Goal: Find specific page/section: Find specific page/section

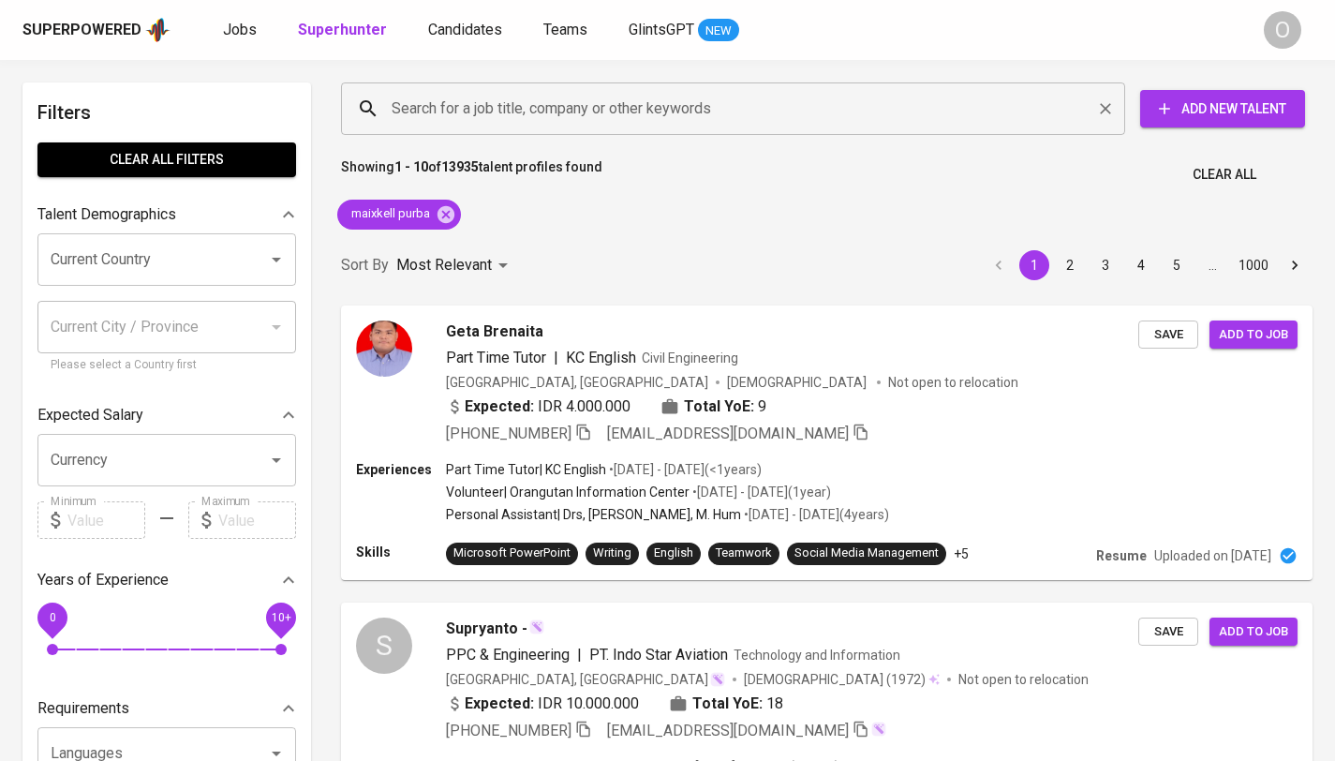
click at [611, 95] on input "Search for a job title, company or other keywords" at bounding box center [738, 109] width 702 height 36
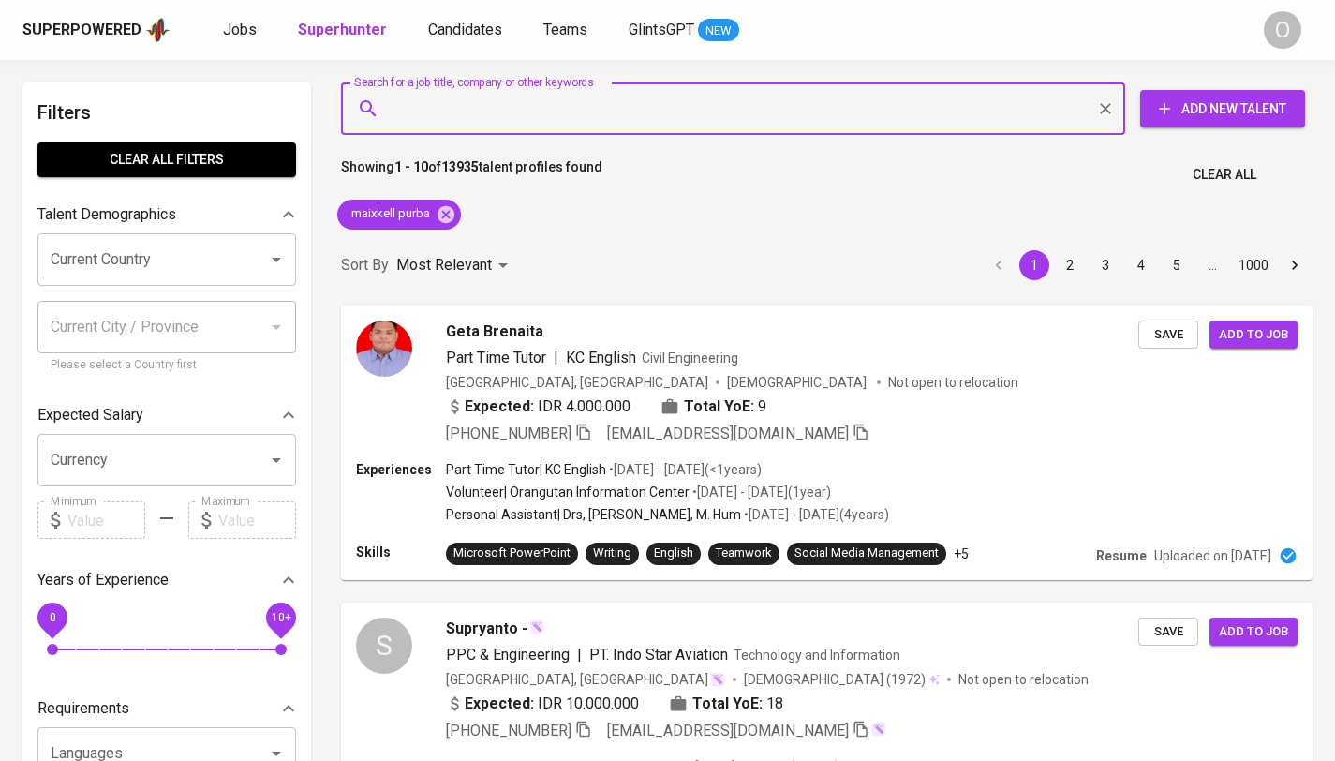
paste input "[EMAIL_ADDRESS][DOMAIN_NAME]"
type input "[EMAIL_ADDRESS][DOMAIN_NAME]"
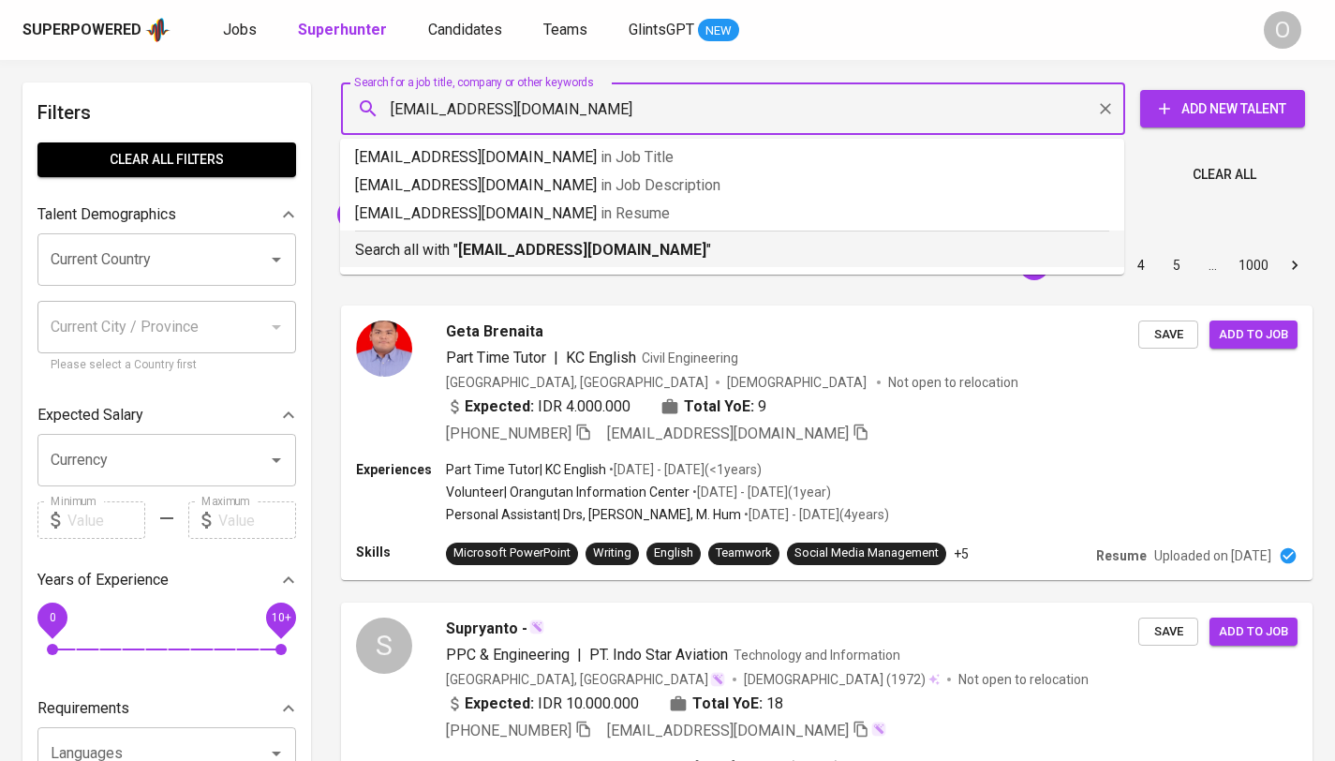
click at [500, 260] on p "Search all with " [EMAIL_ADDRESS][DOMAIN_NAME] "" at bounding box center [732, 250] width 754 height 22
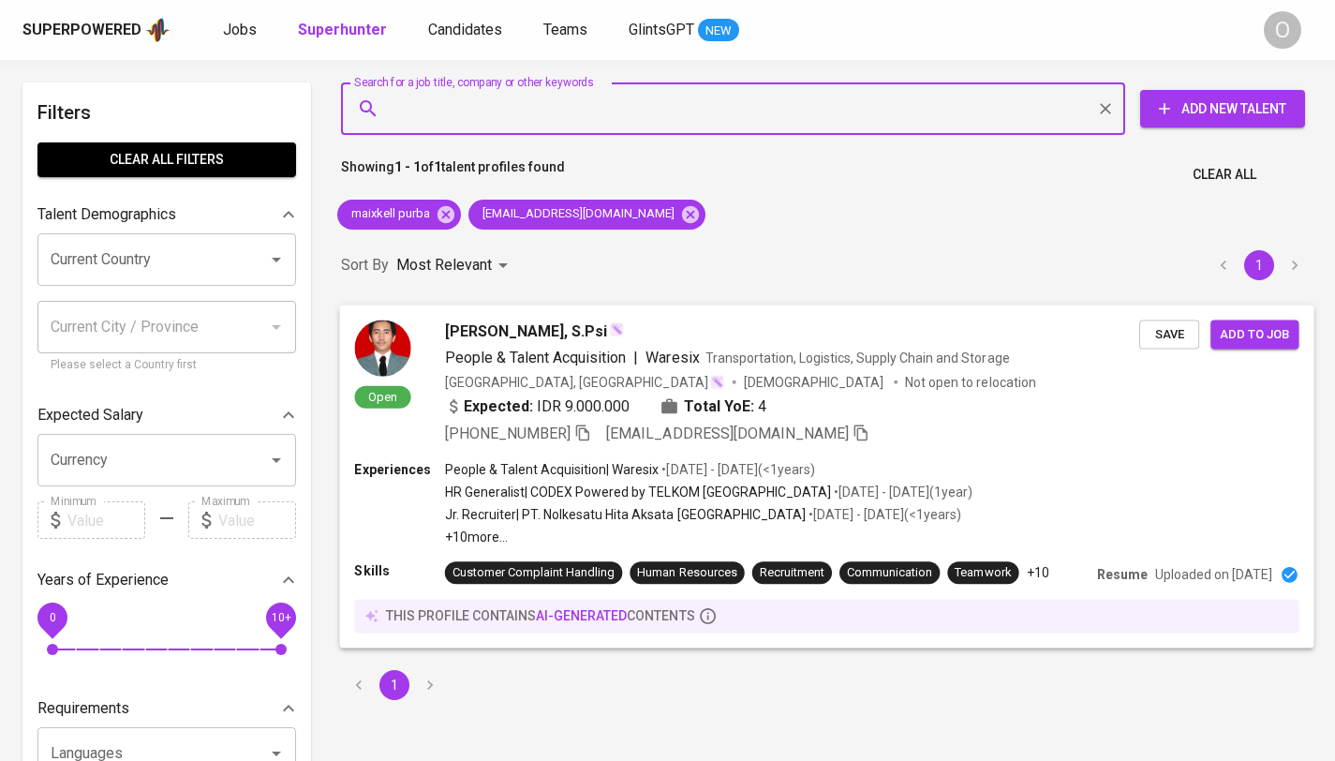
click at [582, 425] on icon "button" at bounding box center [582, 432] width 13 height 16
click at [587, 99] on input "Search for a job title, company or other keywords" at bounding box center [738, 109] width 702 height 36
paste input "[EMAIL_ADDRESS][DOMAIN_NAME]"
type input "[EMAIL_ADDRESS][DOMAIN_NAME]"
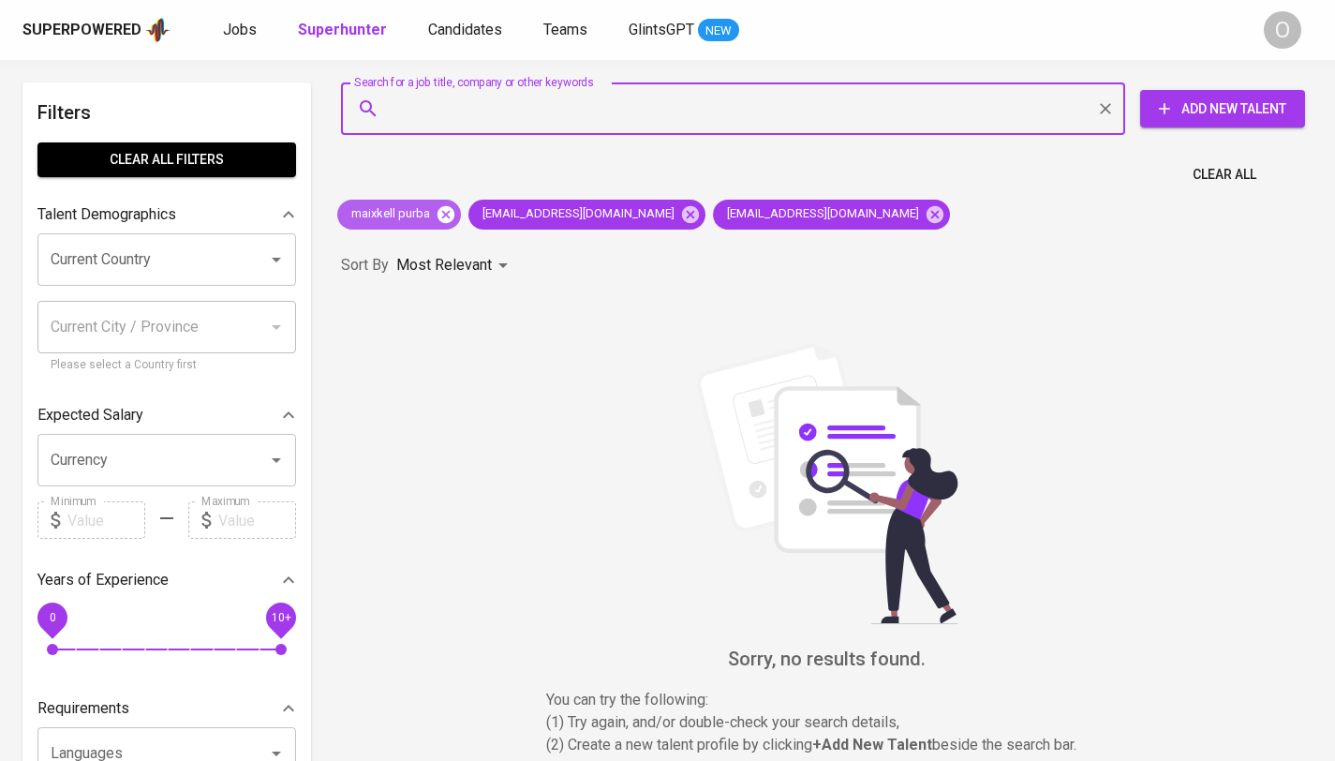
click at [438, 218] on icon at bounding box center [446, 213] width 17 height 17
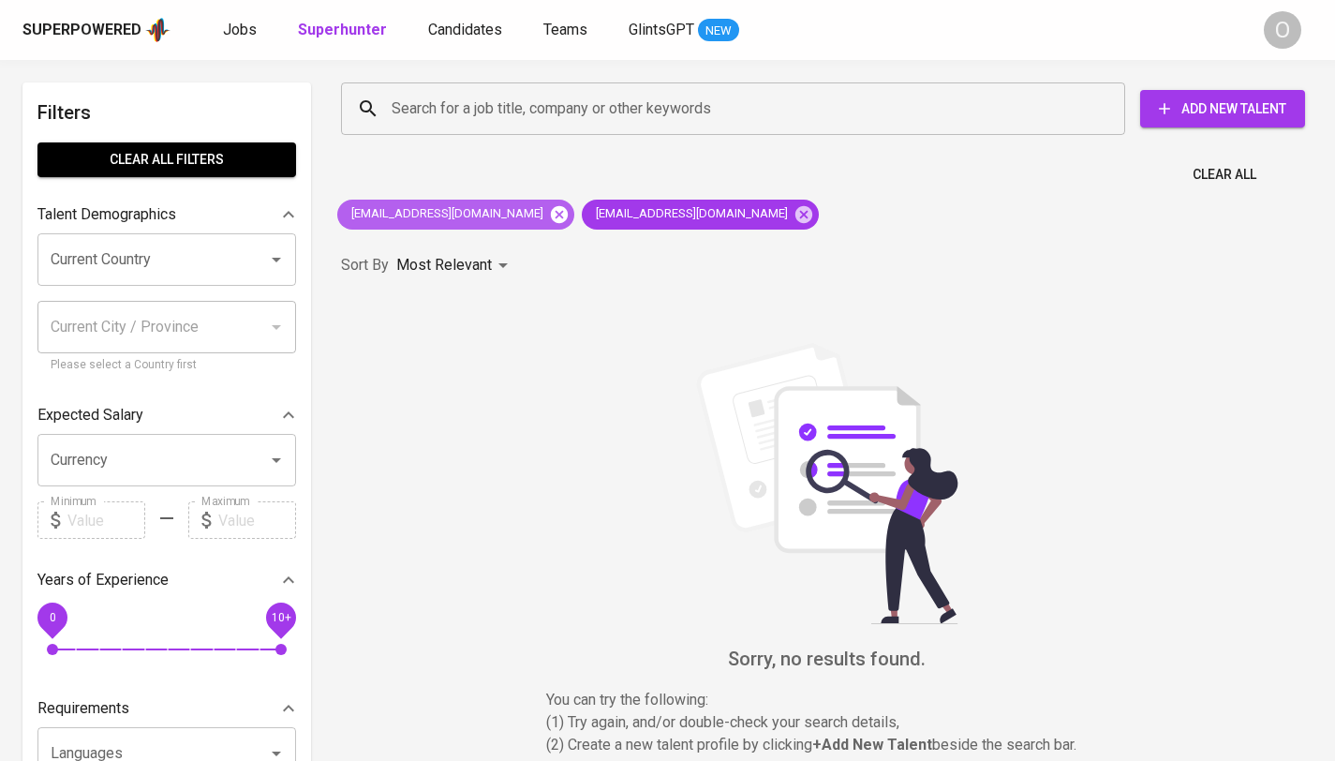
click at [551, 217] on icon at bounding box center [559, 213] width 17 height 17
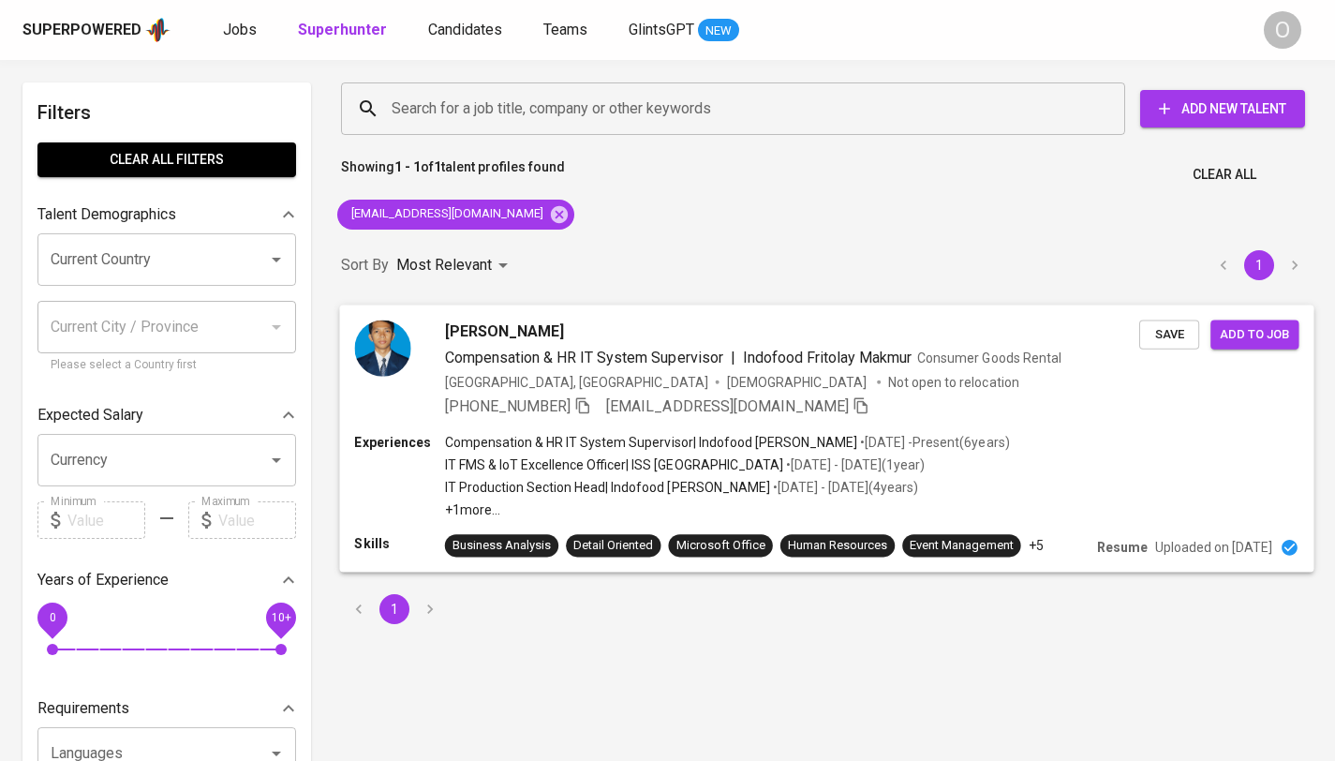
click at [581, 402] on icon "button" at bounding box center [582, 405] width 13 height 16
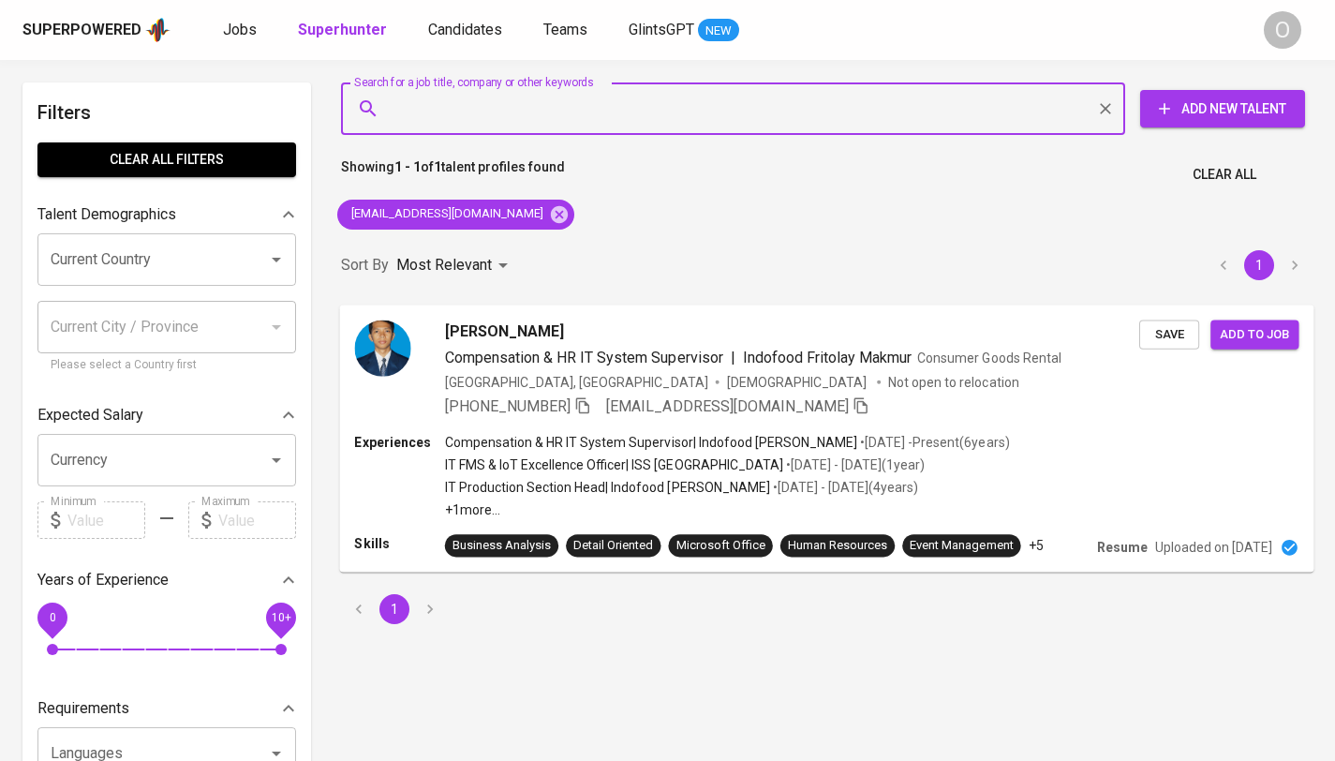
click at [485, 110] on input "Search for a job title, company or other keywords" at bounding box center [738, 109] width 702 height 36
paste input "[EMAIL_ADDRESS][DOMAIN_NAME]"
type input "[EMAIL_ADDRESS][DOMAIN_NAME]"
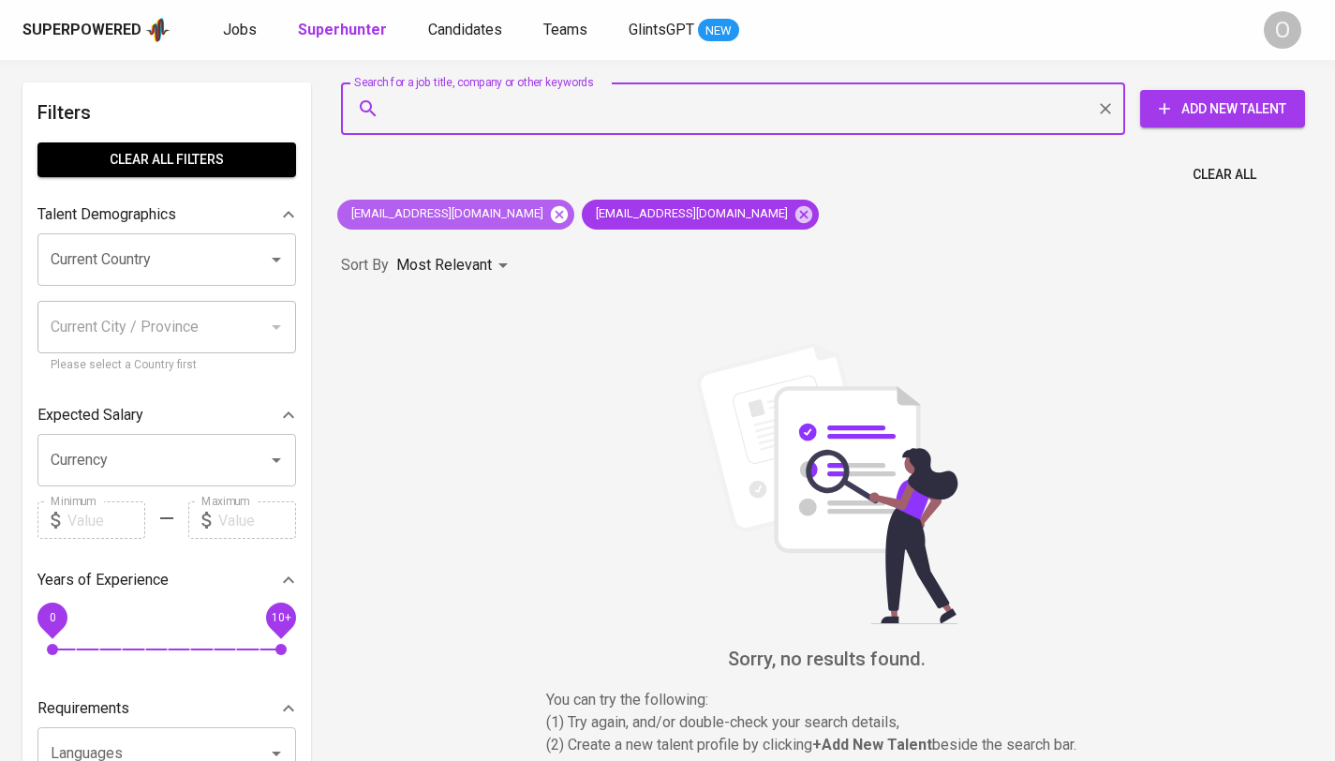
click at [551, 219] on icon at bounding box center [559, 213] width 17 height 17
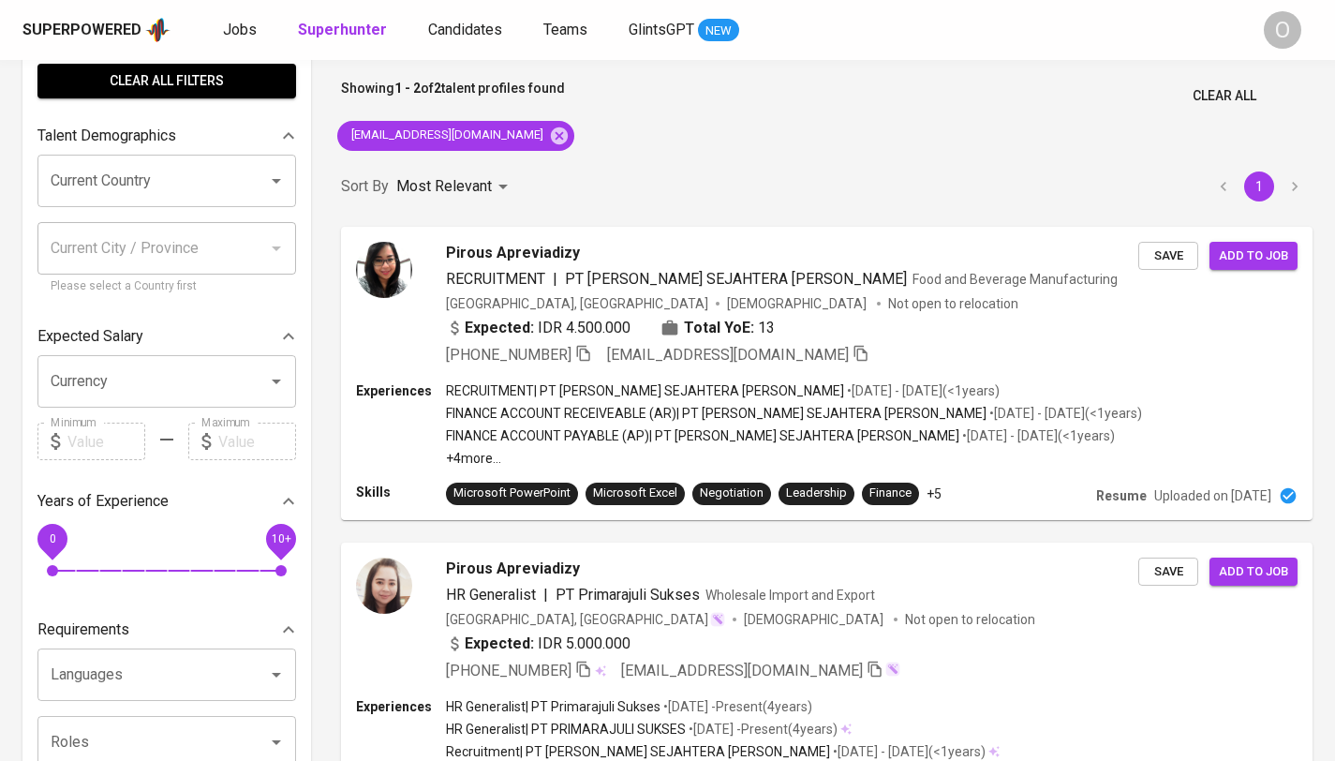
scroll to position [105, 0]
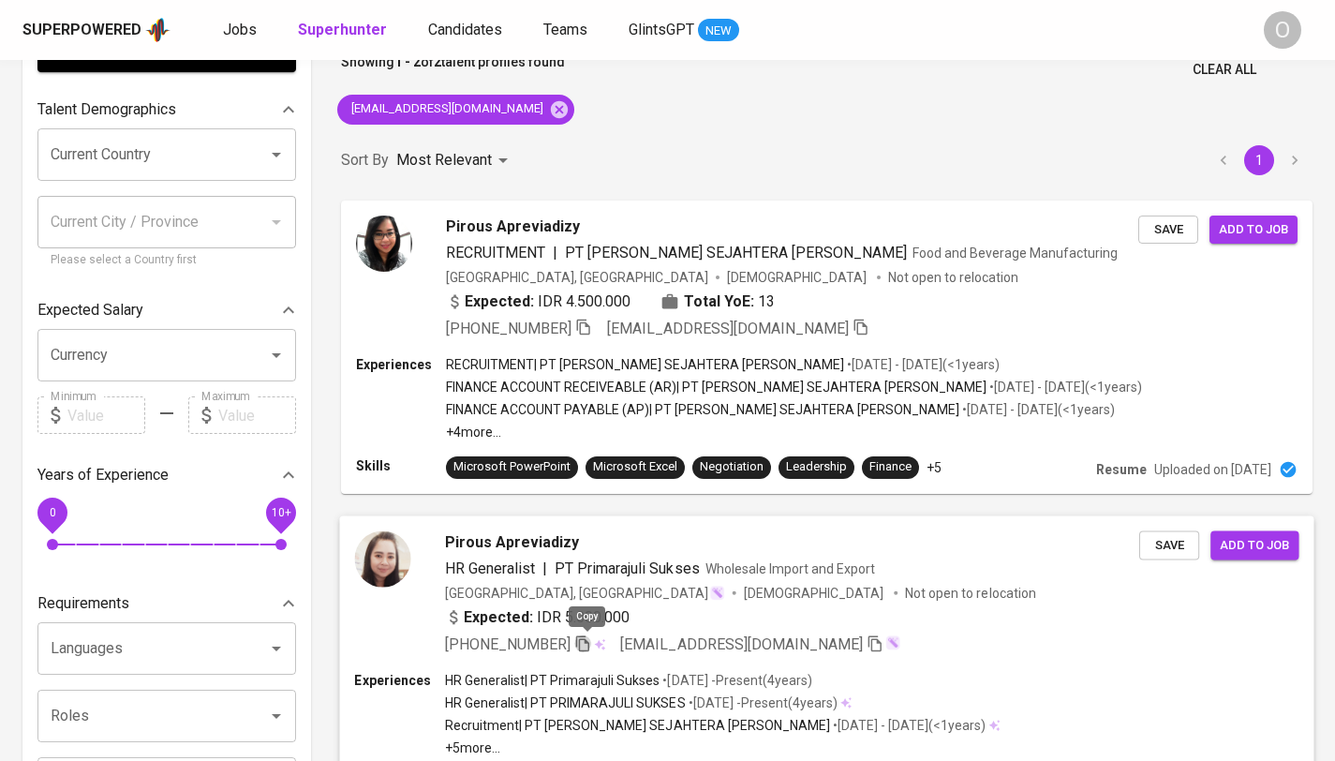
click at [589, 638] on icon "button" at bounding box center [582, 643] width 13 height 16
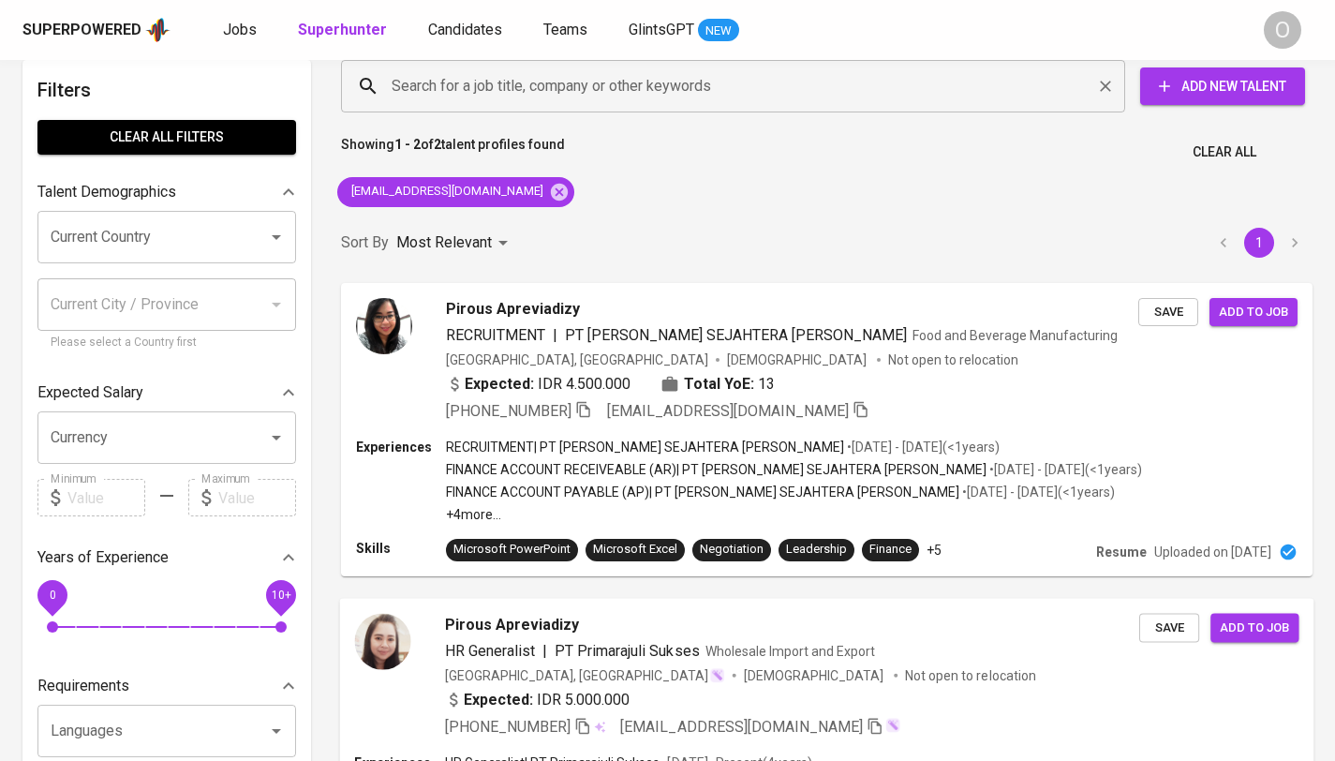
scroll to position [0, 0]
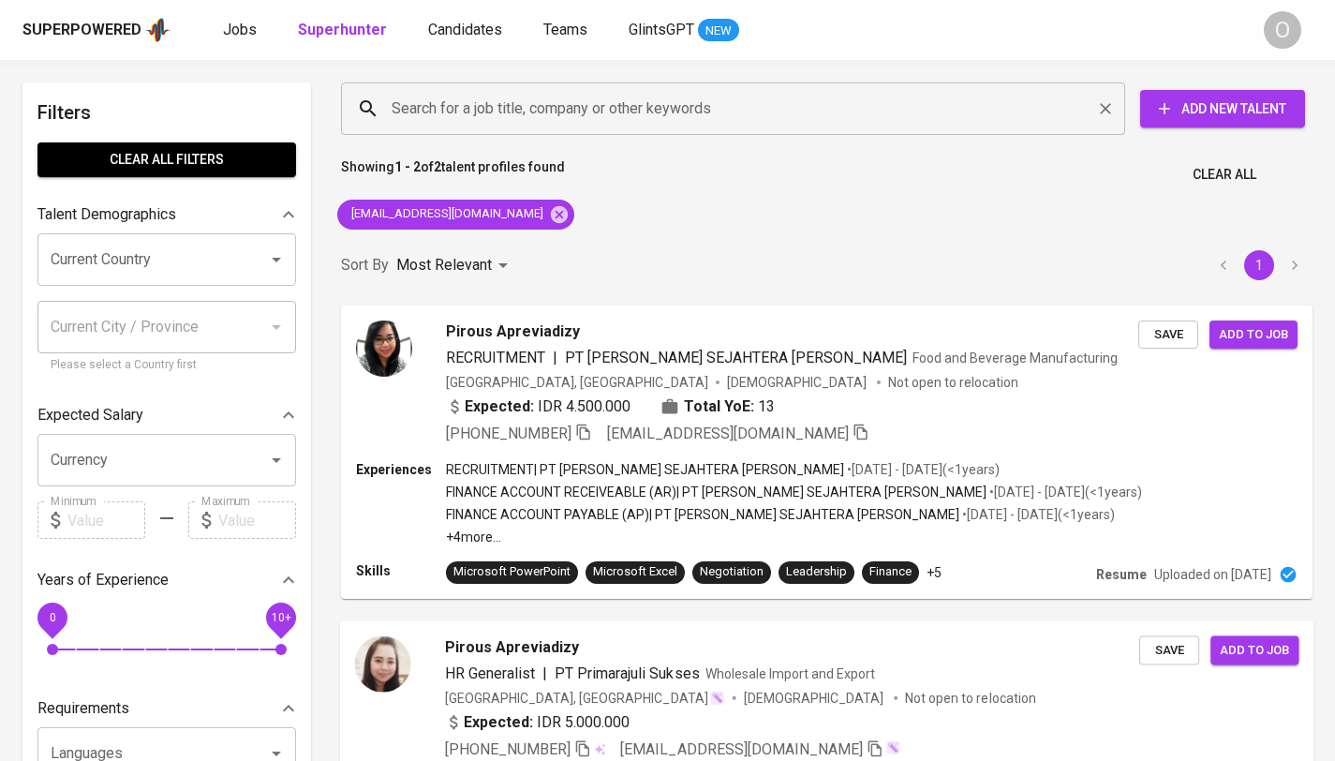
click at [543, 110] on input "Search for a job title, company or other keywords" at bounding box center [738, 109] width 702 height 36
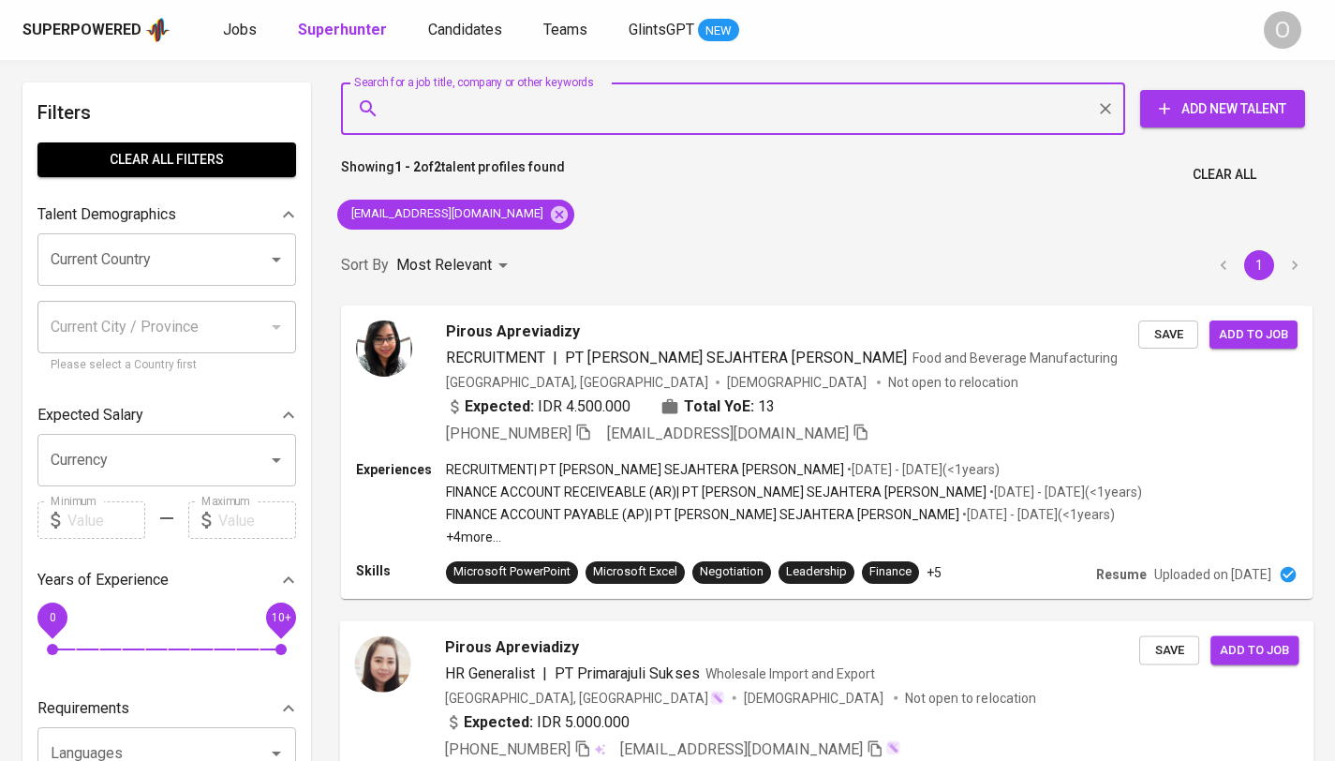
paste input "[EMAIL_ADDRESS][DOMAIN_NAME]"
type input "[EMAIL_ADDRESS][DOMAIN_NAME]"
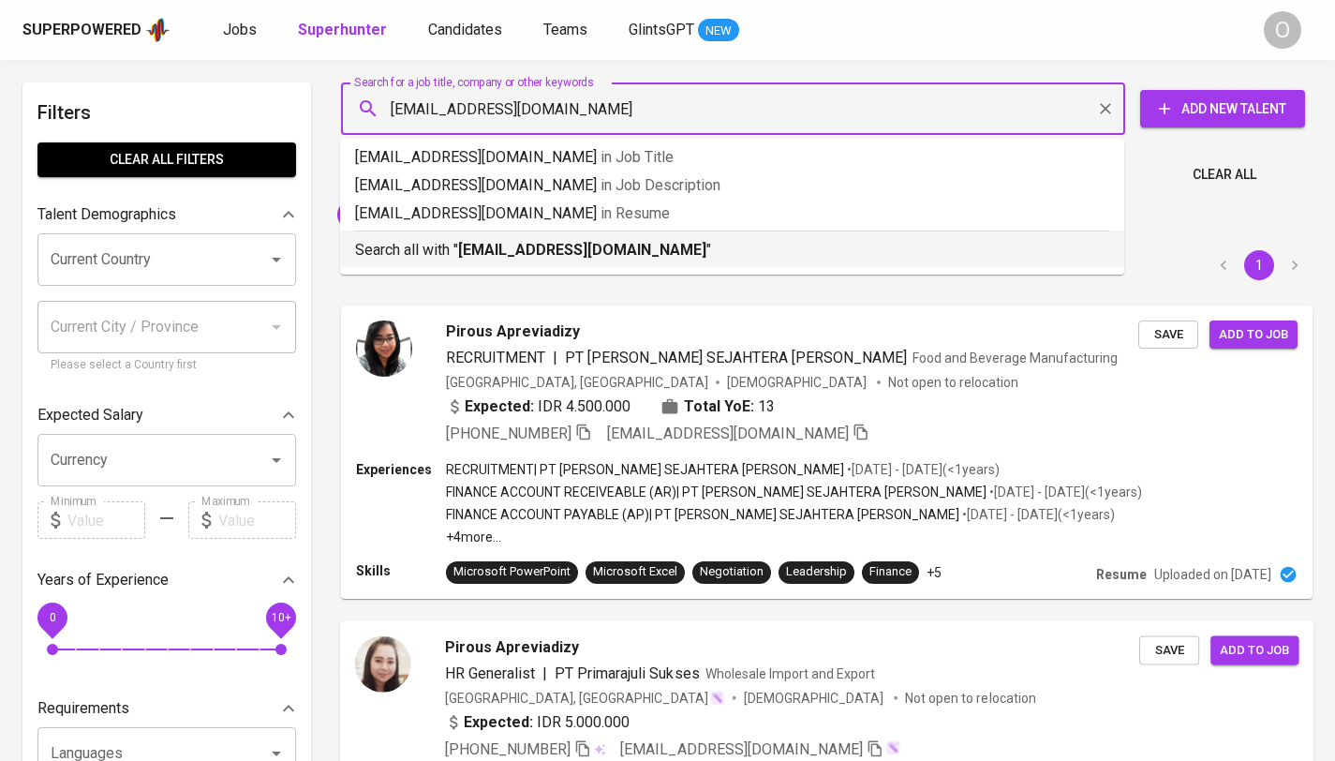
click at [508, 244] on b "[EMAIL_ADDRESS][DOMAIN_NAME]" at bounding box center [582, 250] width 248 height 18
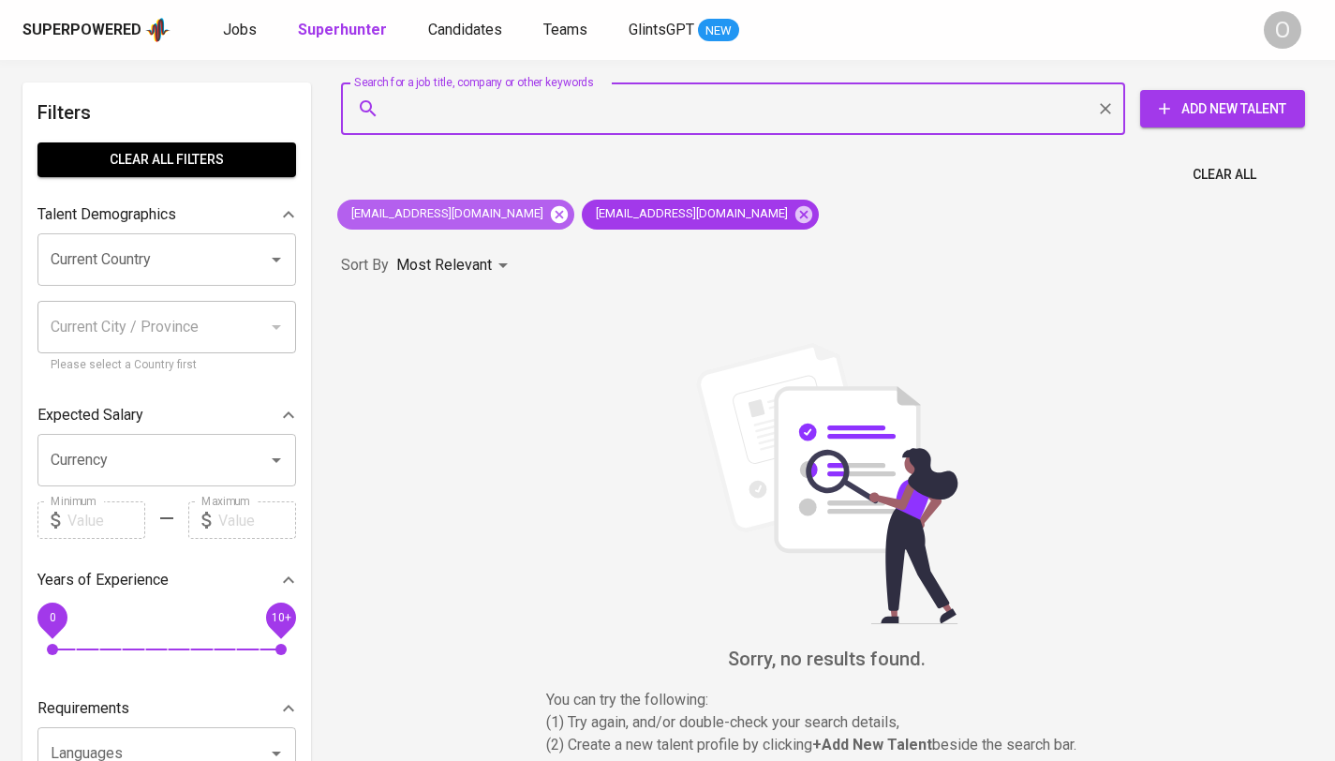
click at [551, 221] on icon at bounding box center [559, 213] width 17 height 17
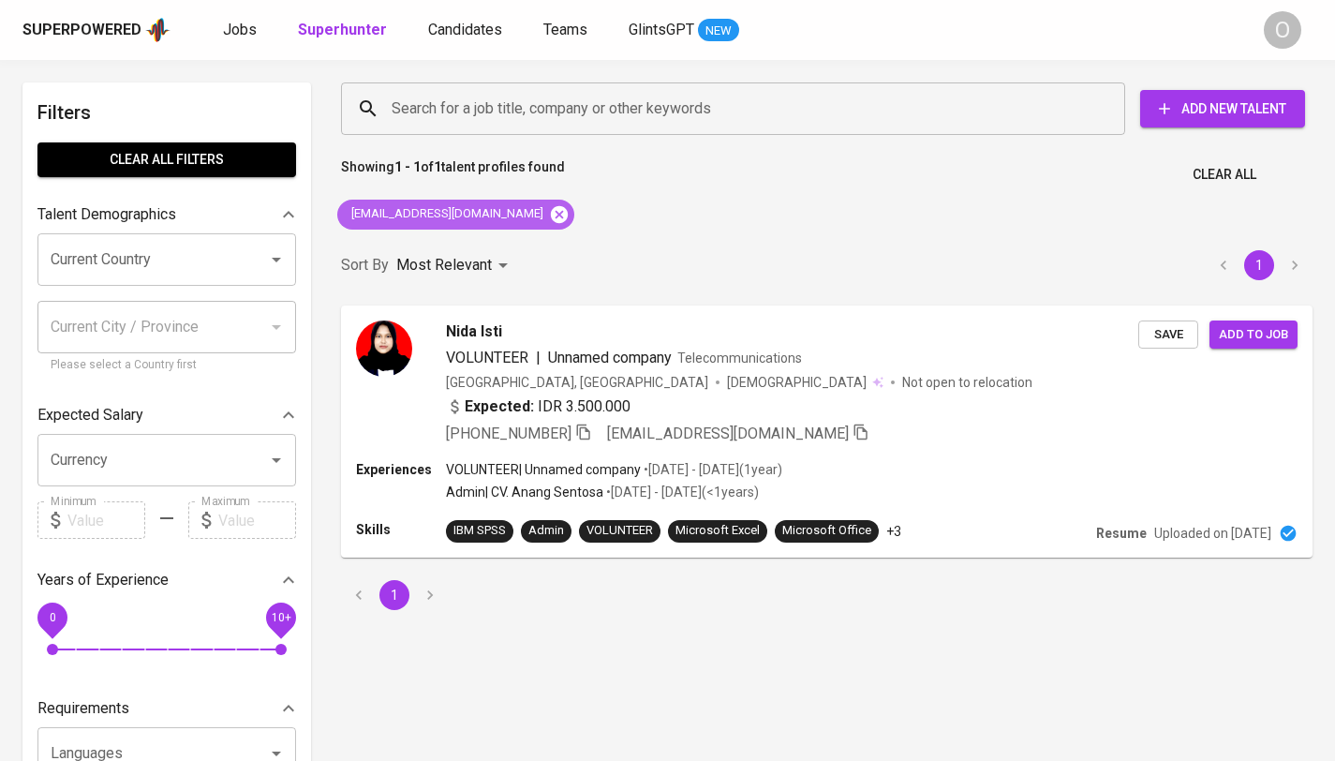
click at [549, 209] on icon at bounding box center [559, 214] width 21 height 21
